Goal: Information Seeking & Learning: Learn about a topic

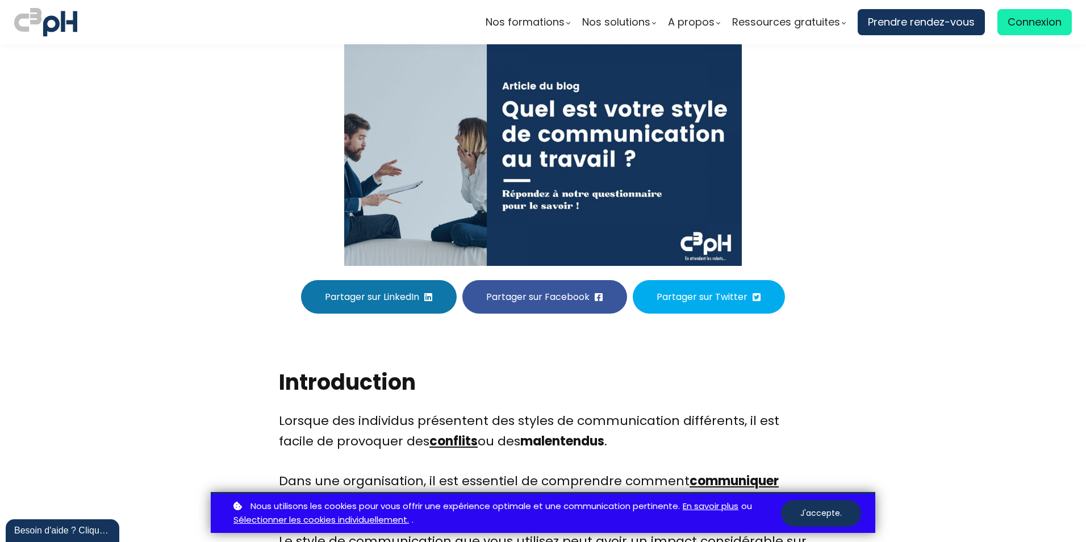
scroll to position [170, 0]
click at [815, 473] on button "J'accepte." at bounding box center [821, 513] width 80 height 27
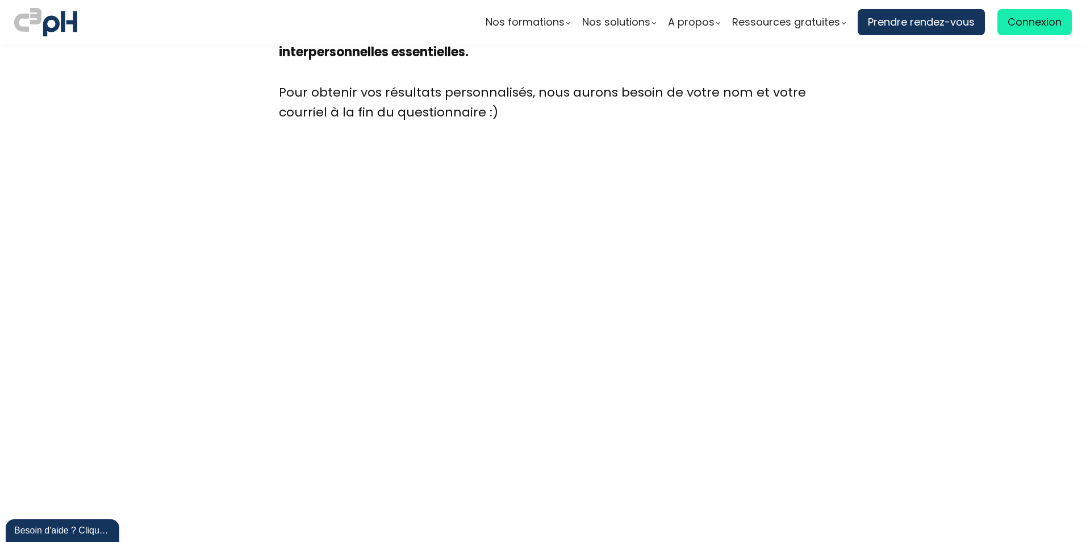
scroll to position [3064, 0]
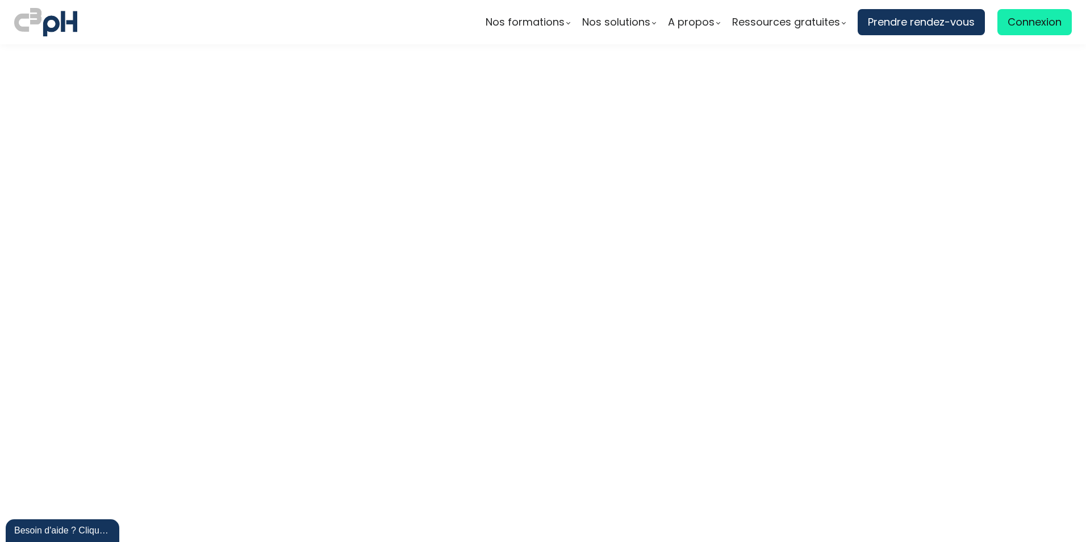
scroll to position [3121, 0]
